Goal: Task Accomplishment & Management: Complete application form

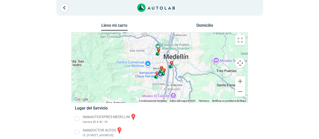
scroll to position [45, 0]
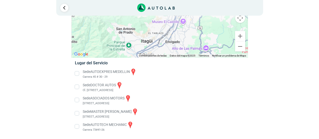
drag, startPoint x: 183, startPoint y: 39, endPoint x: 194, endPoint y: 9, distance: 31.4
click at [194, 9] on div "1 Llevo mi carro [GEOGRAPHIC_DATA] ← Mover a la izquierda → ↑ ↓ + - Fin" at bounding box center [159, 47] width 302 height 184
click at [79, 74] on li "Sede AUTOEXPRES MEDELLIN a Carrera 45 # 30 - 29" at bounding box center [159, 73] width 177 height 11
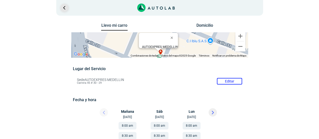
click at [63, 9] on link "Ir al paso anterior" at bounding box center [64, 8] width 8 height 8
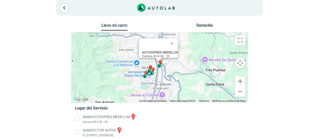
scroll to position [45, 0]
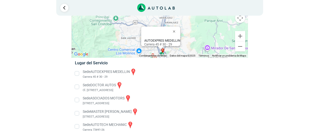
drag, startPoint x: 122, startPoint y: 38, endPoint x: 123, endPoint y: 70, distance: 32.0
click at [123, 71] on div "Llevo mi carro [GEOGRAPHIC_DATA] ← Mover a la izquierda → Mover a la derecha ↑ …" at bounding box center [159, 58] width 176 height 162
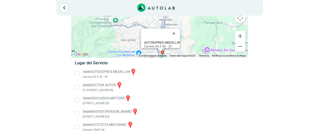
click at [178, 30] on button "Cerrar" at bounding box center [175, 33] width 12 height 12
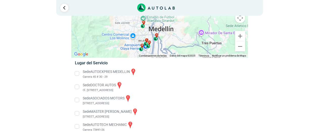
drag, startPoint x: 124, startPoint y: 33, endPoint x: 118, endPoint y: 18, distance: 15.2
click at [118, 18] on div "a b c d e" at bounding box center [160, 22] width 176 height 70
click at [64, 10] on link "Ir al paso anterior" at bounding box center [64, 8] width 8 height 8
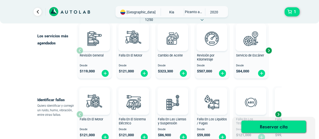
scroll to position [61, 0]
